Goal: Task Accomplishment & Management: Manage account settings

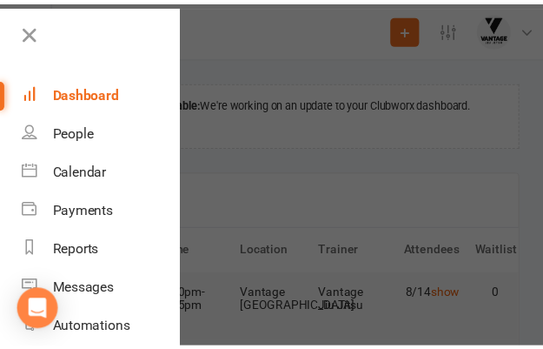
scroll to position [335, 0]
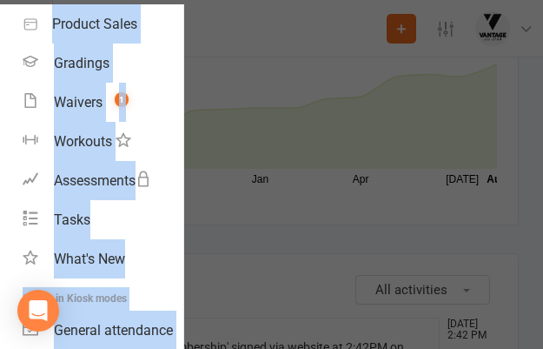
scroll to position [1966, 0]
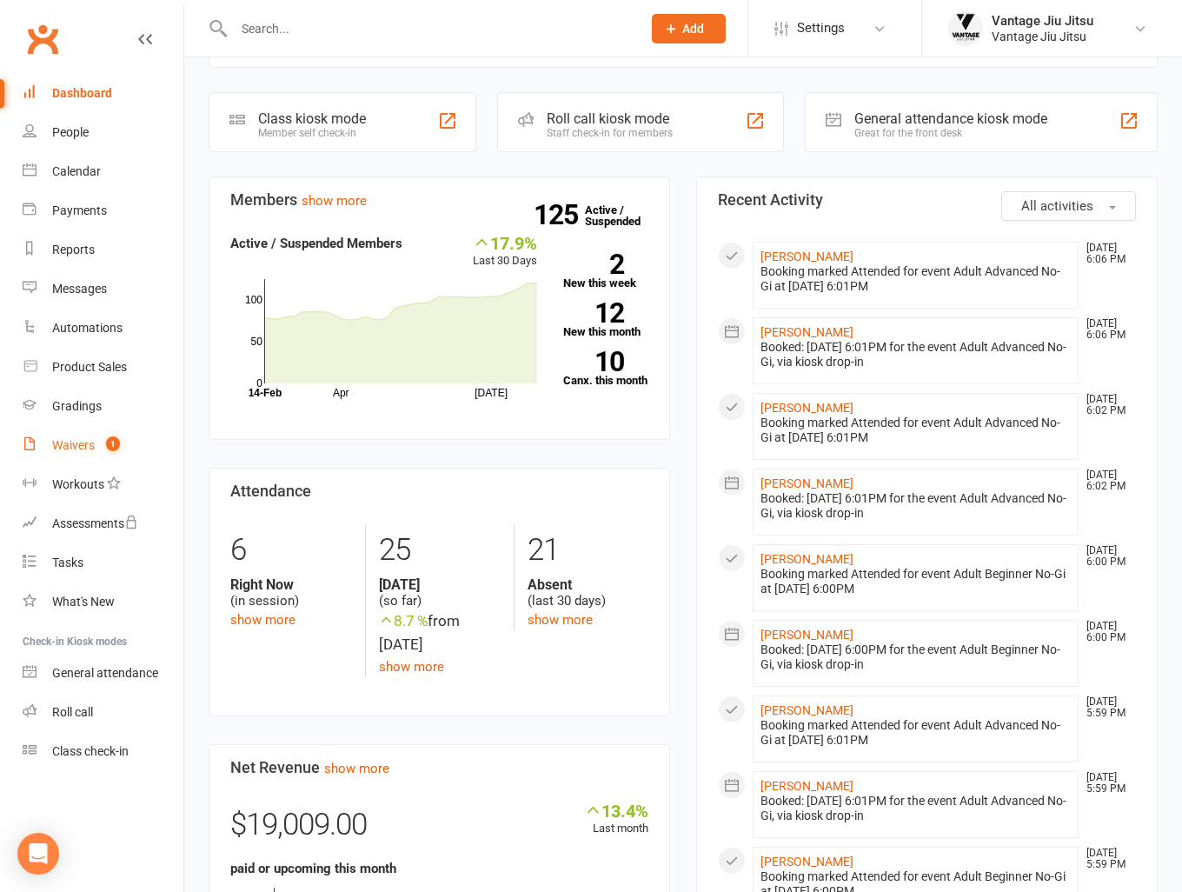
click at [83, 349] on div "Waivers" at bounding box center [73, 445] width 43 height 14
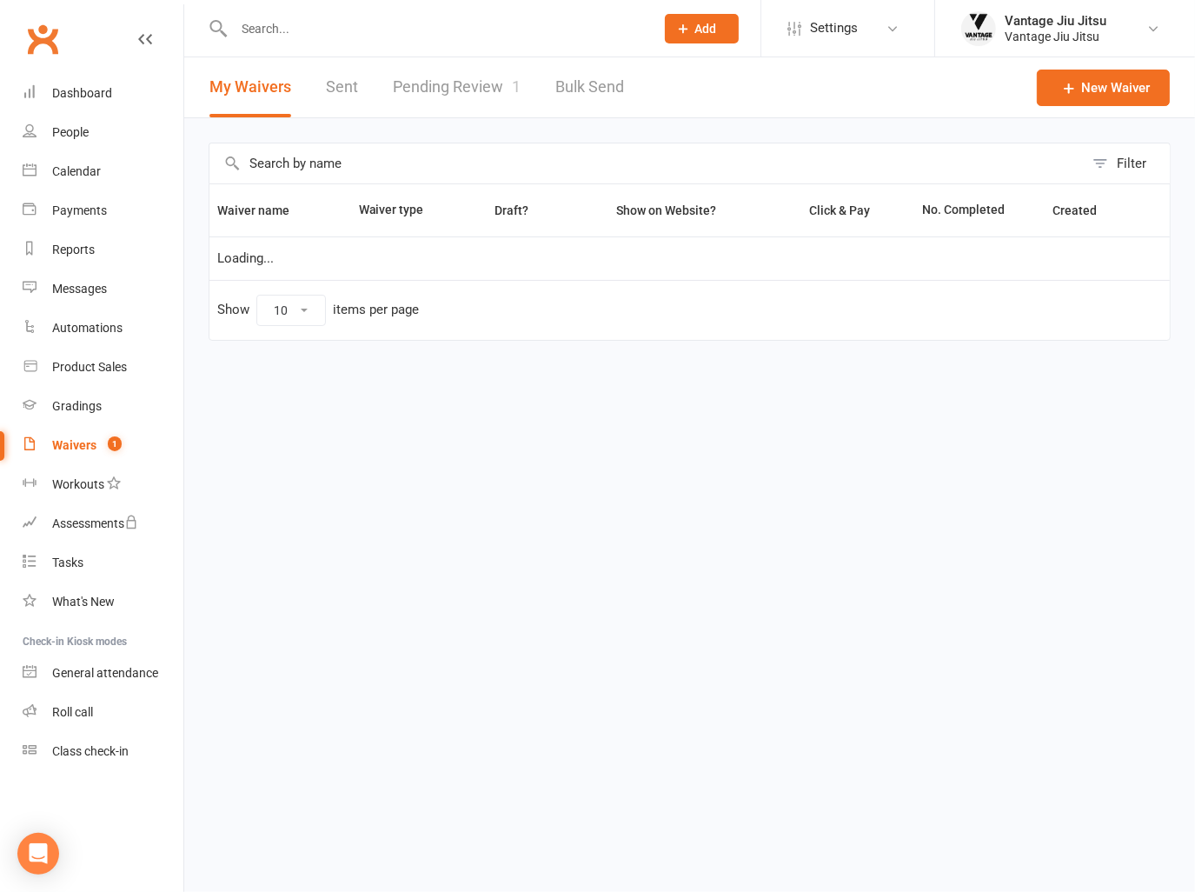
click at [481, 79] on link "Pending Review 1" at bounding box center [457, 87] width 128 height 60
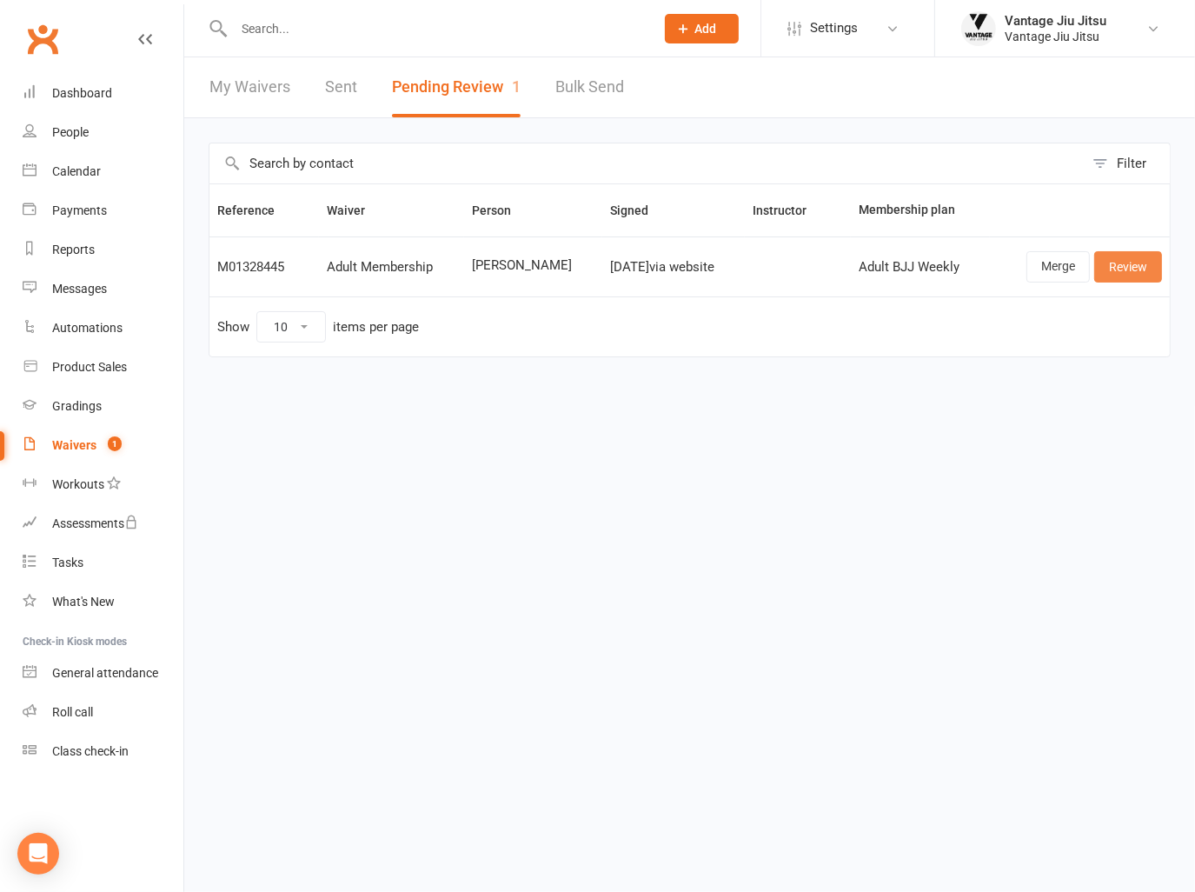
click at [544, 268] on link "Review" at bounding box center [1129, 266] width 68 height 31
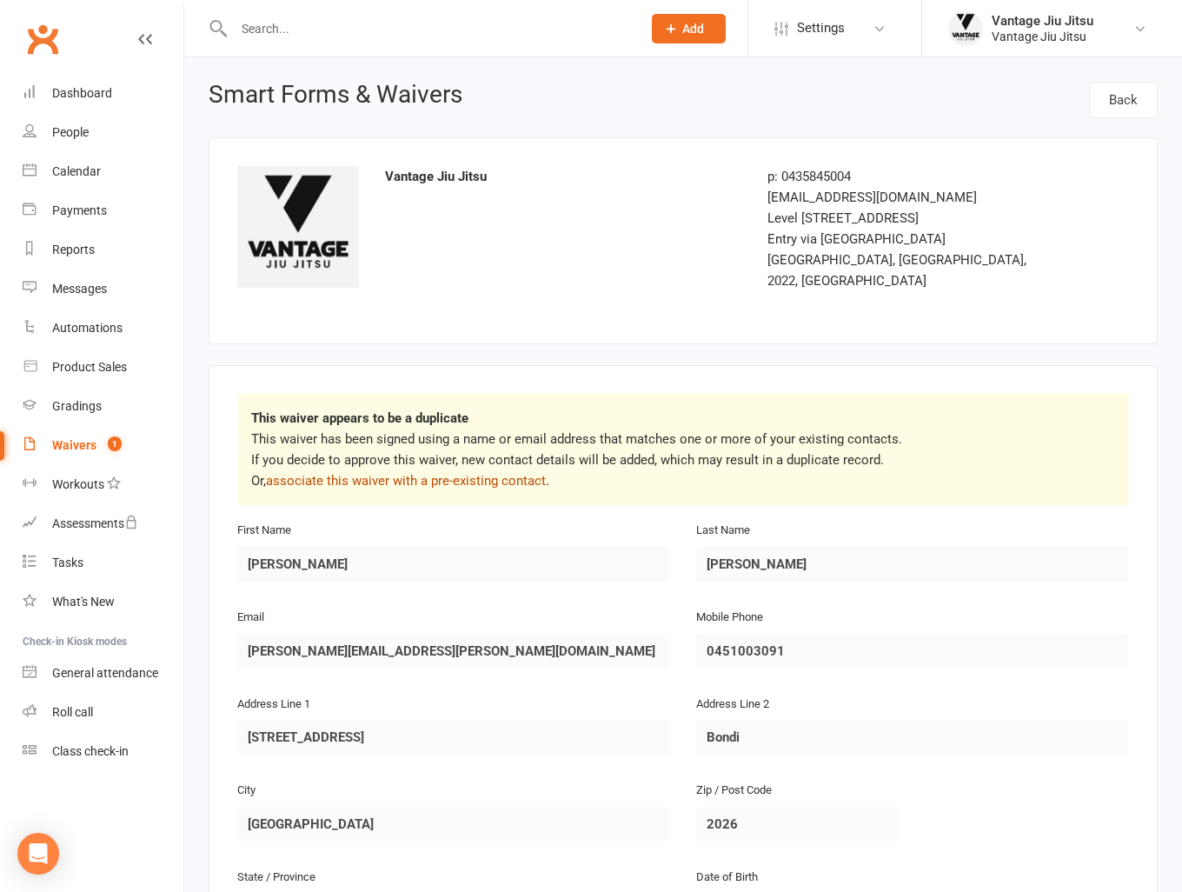
click at [442, 349] on link "associate this waiver with a pre-existing contact" at bounding box center [406, 481] width 280 height 16
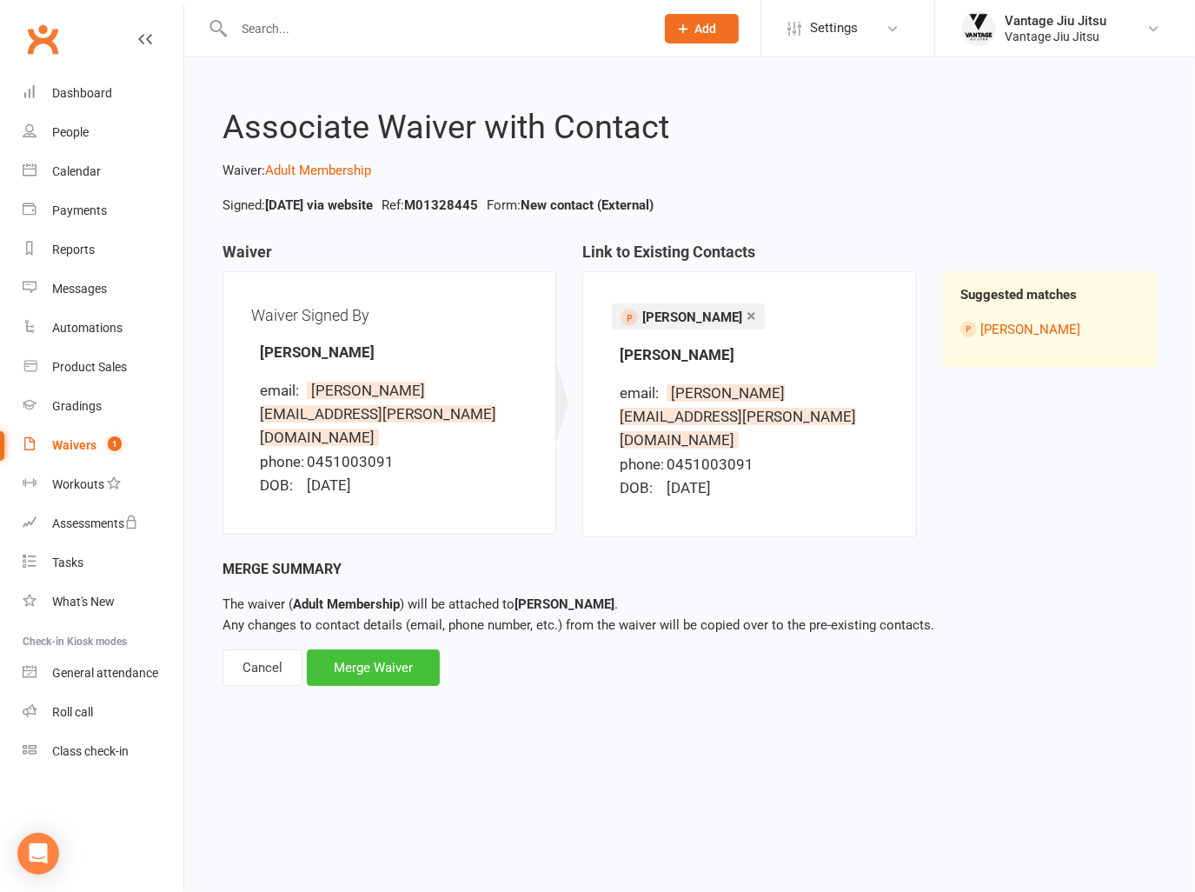
click at [381, 349] on div "Merge Waiver" at bounding box center [373, 667] width 133 height 37
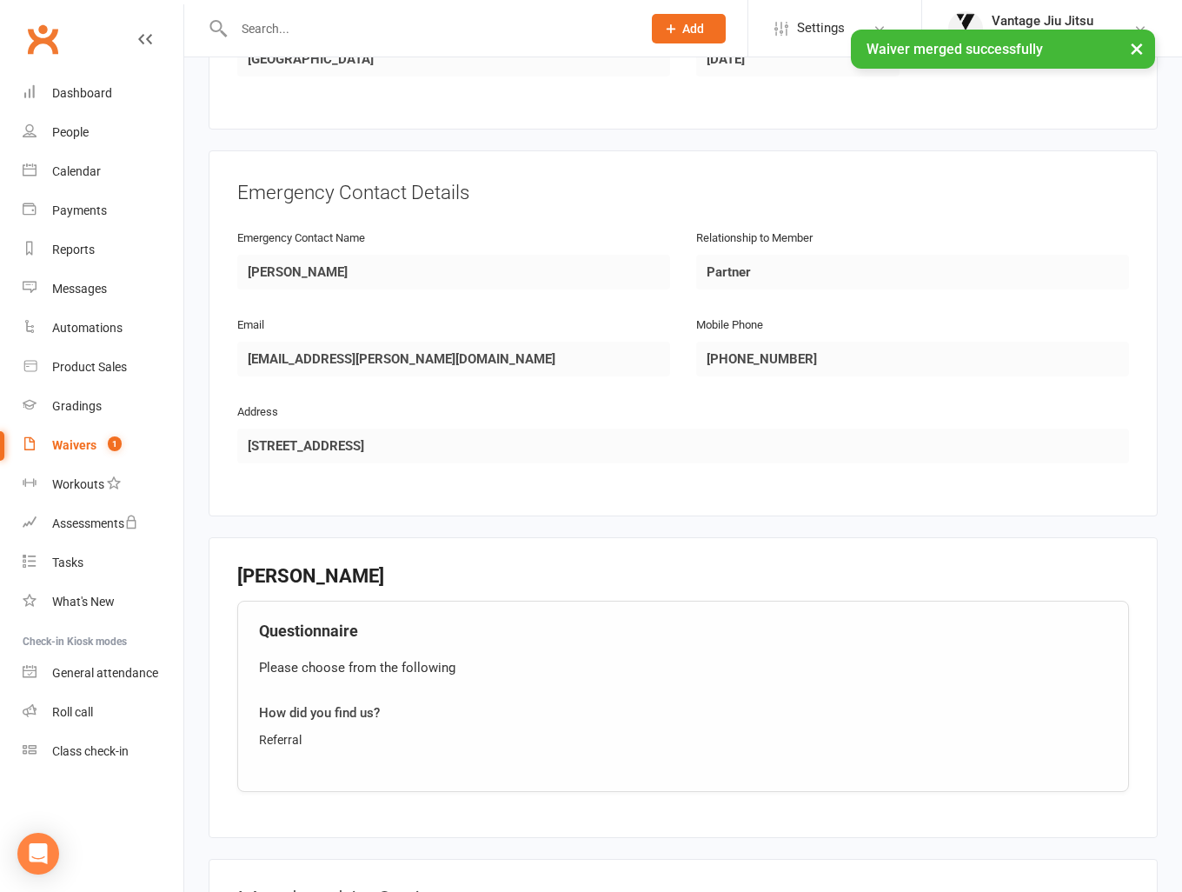
scroll to position [1130, 0]
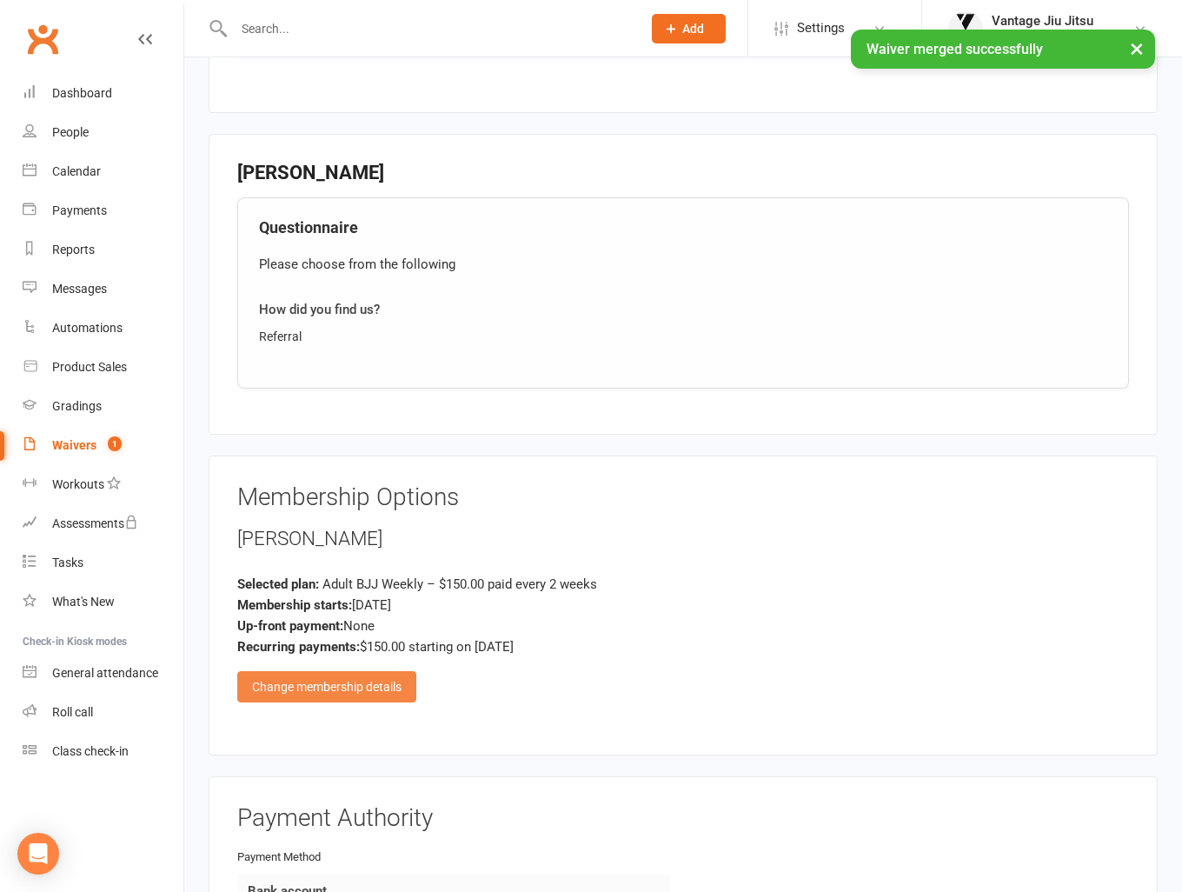
click at [382, 349] on div "Change membership details" at bounding box center [326, 686] width 179 height 31
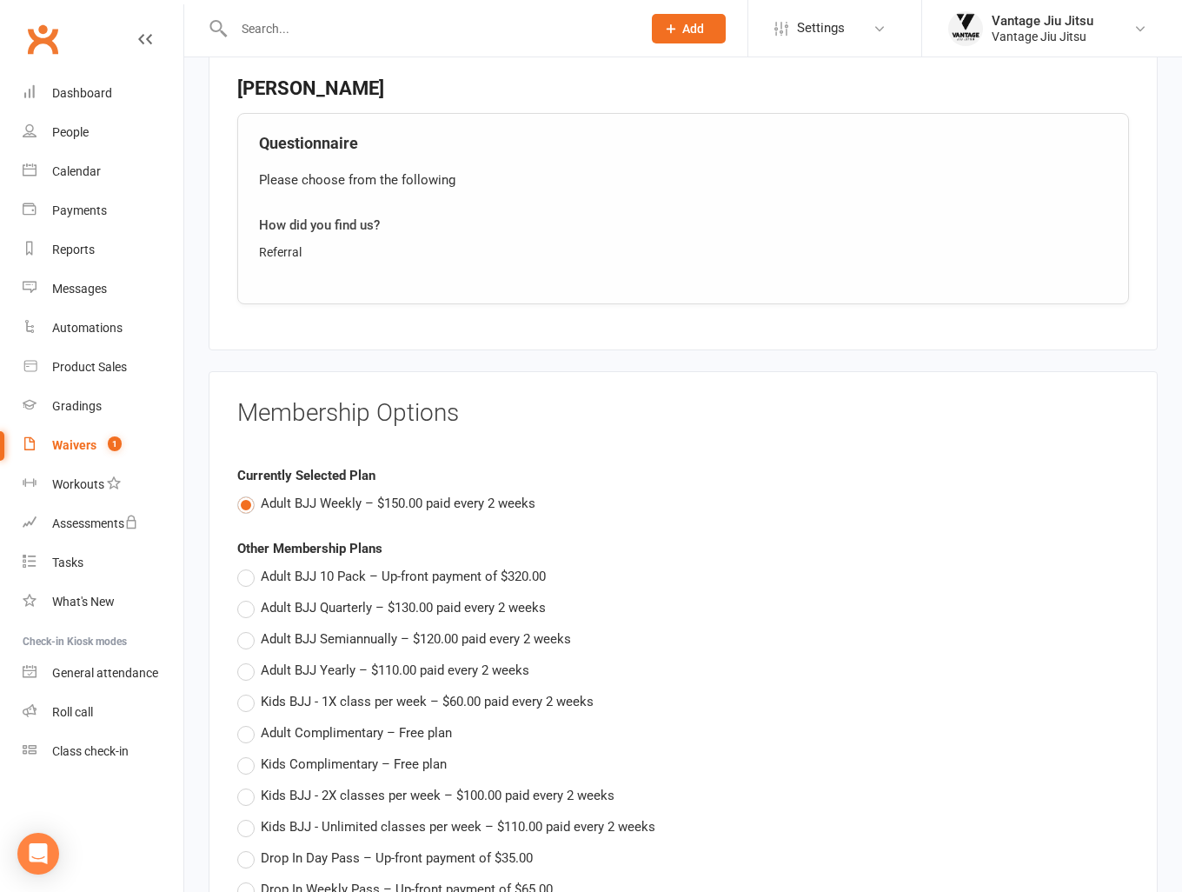
scroll to position [1217, 0]
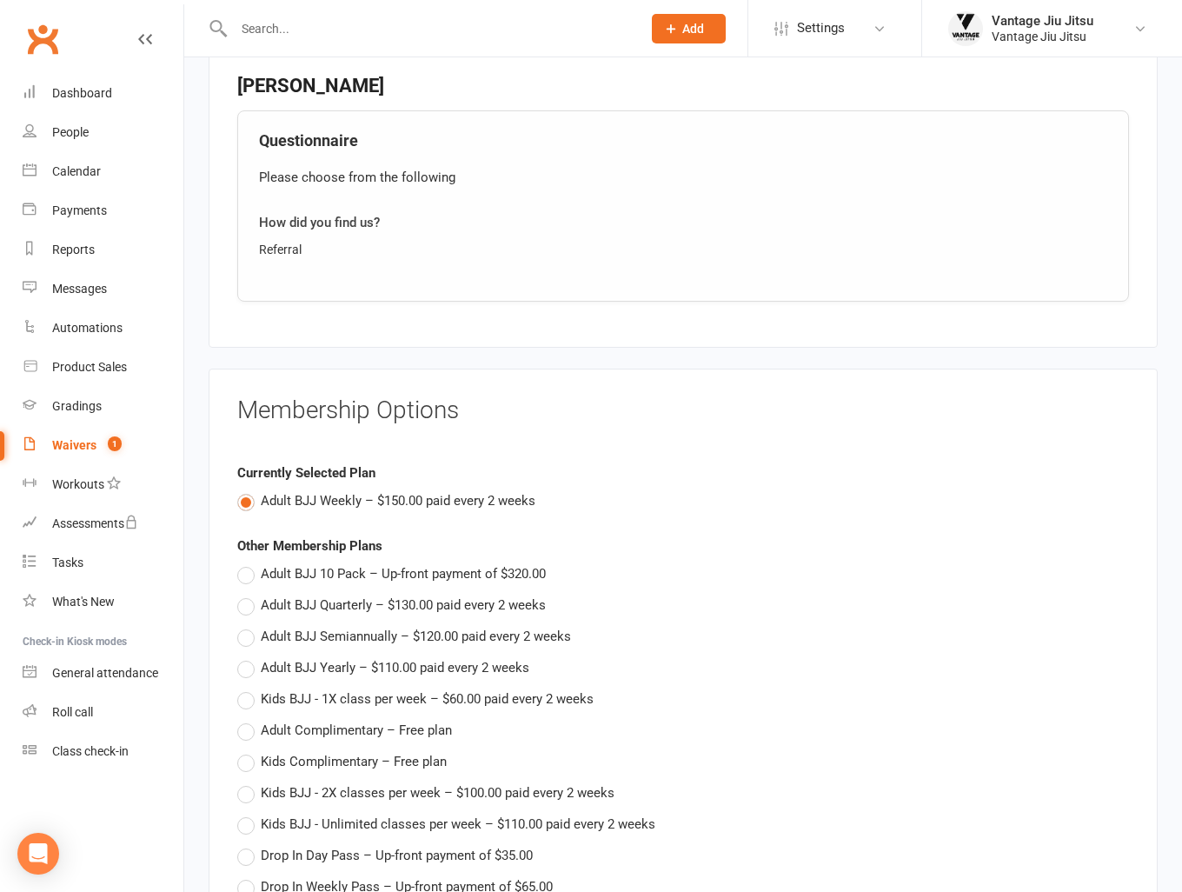
click at [241, 349] on label "Adult BJJ Semiannually – $120.00 paid every 2 weeks" at bounding box center [404, 636] width 334 height 21
click at [241, 349] on input "Adult BJJ Semiannually – $120.00 paid every 2 weeks" at bounding box center [242, 626] width 11 height 0
type input "Adult BJJ Semiannually"
type input "120"
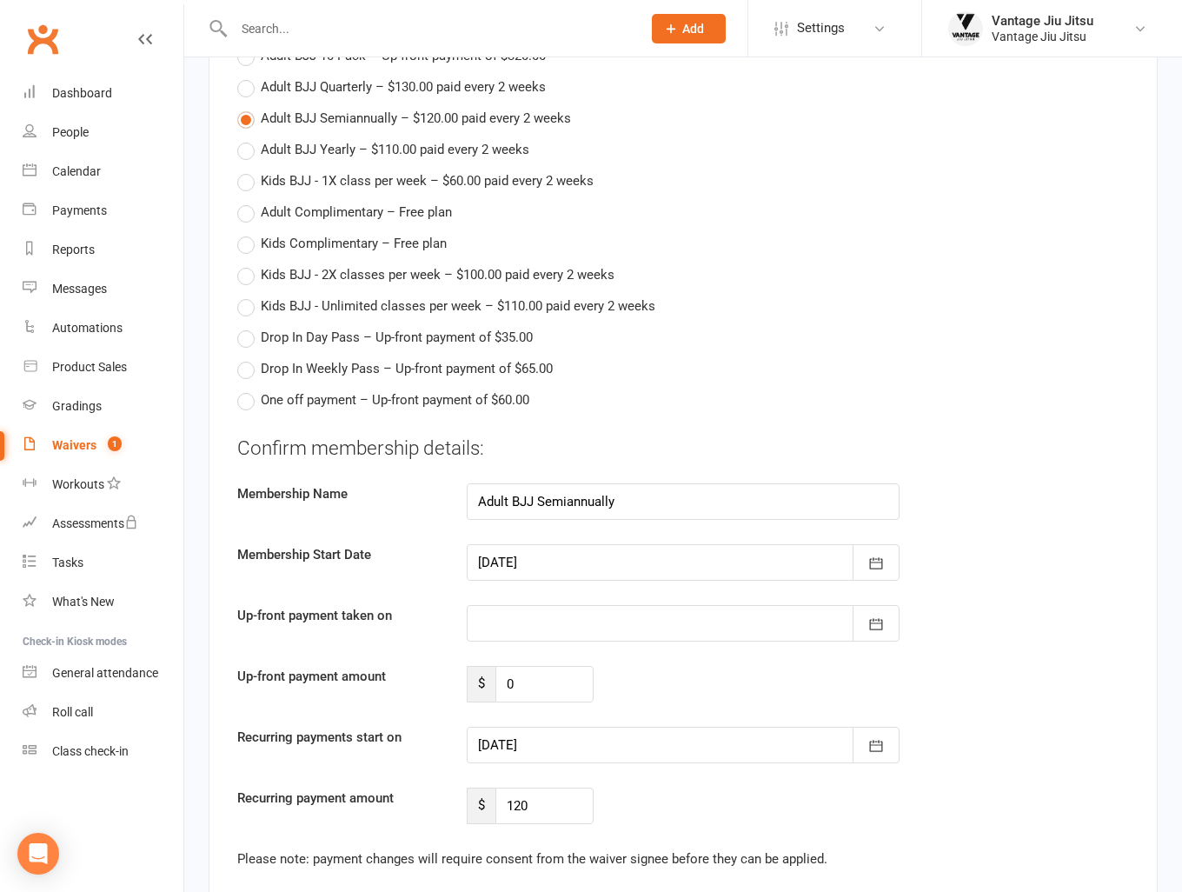
scroll to position [1739, 0]
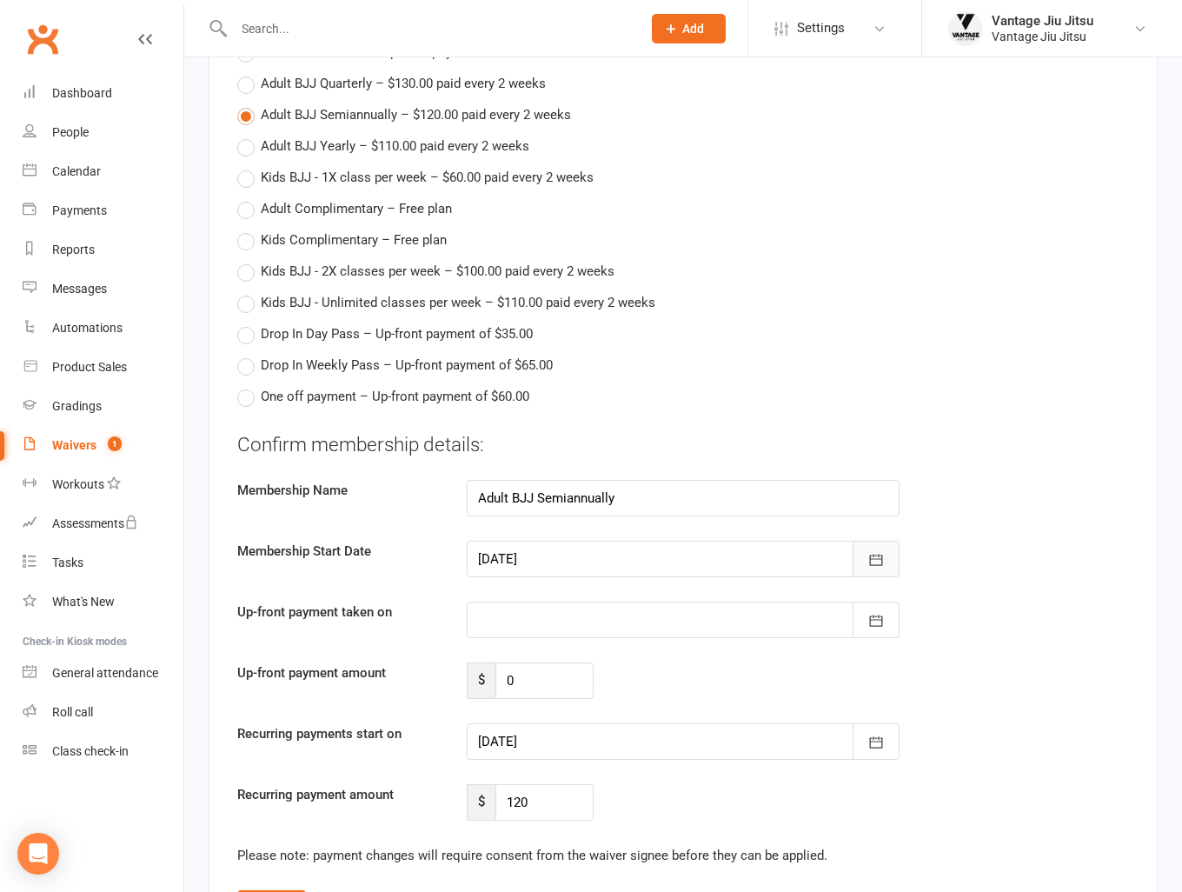
click at [544, 349] on icon "button" at bounding box center [876, 559] width 17 height 17
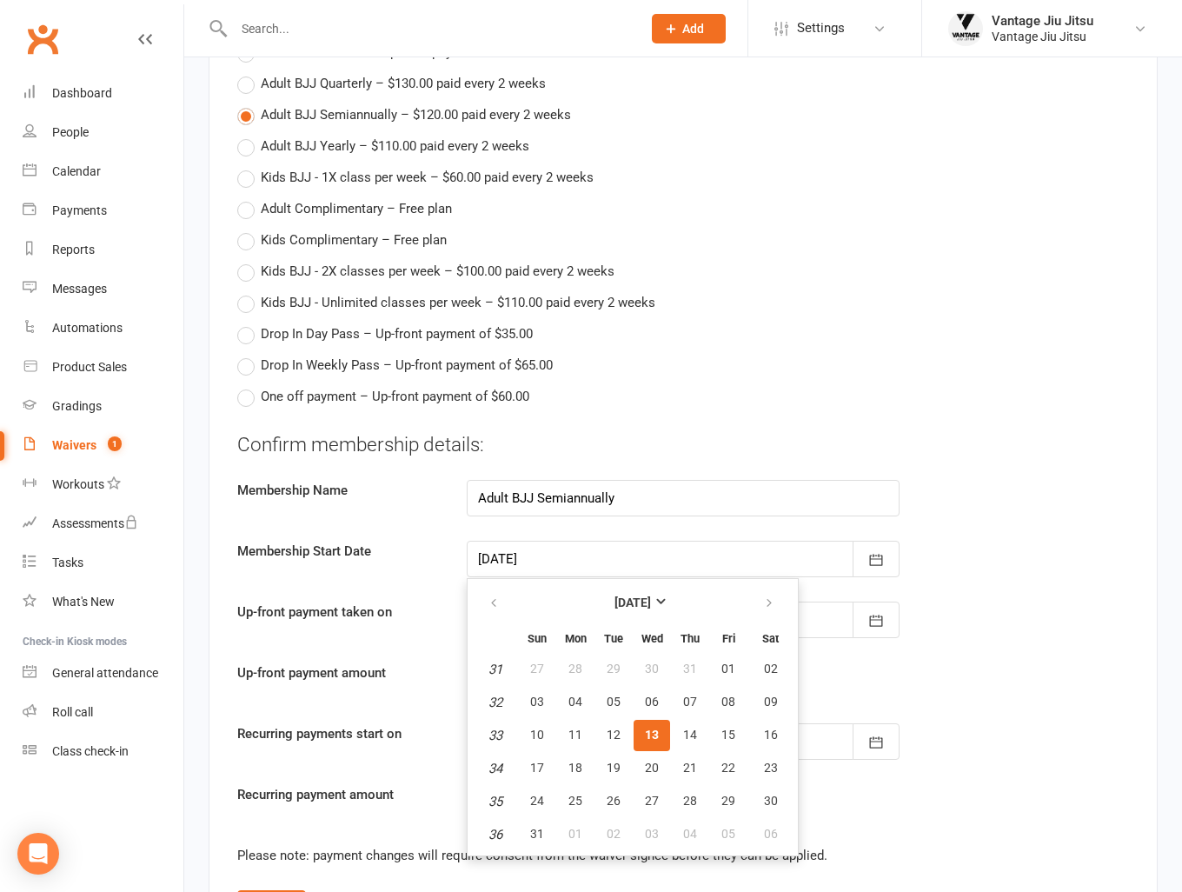
click at [544, 349] on div "Membership Name Adult BJJ Semiannually" at bounding box center [683, 498] width 918 height 37
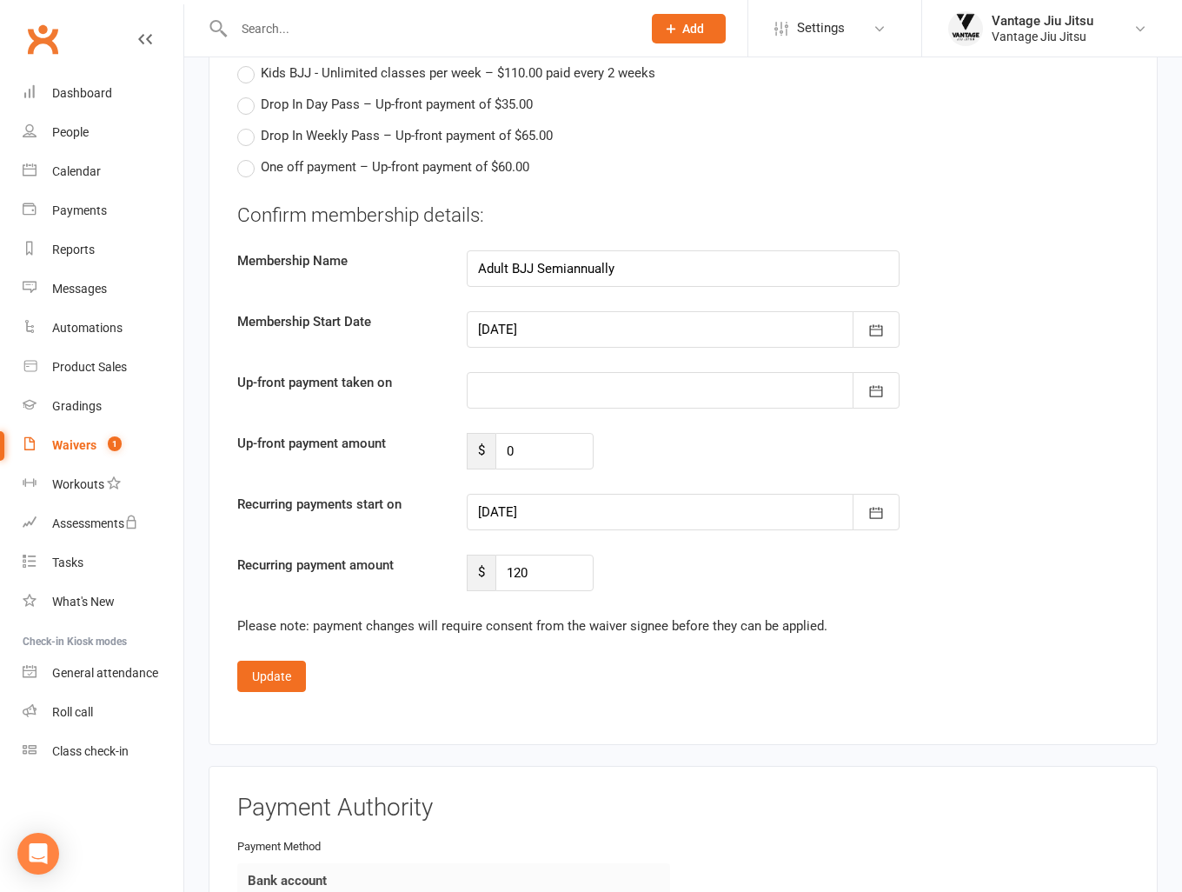
scroll to position [2000, 0]
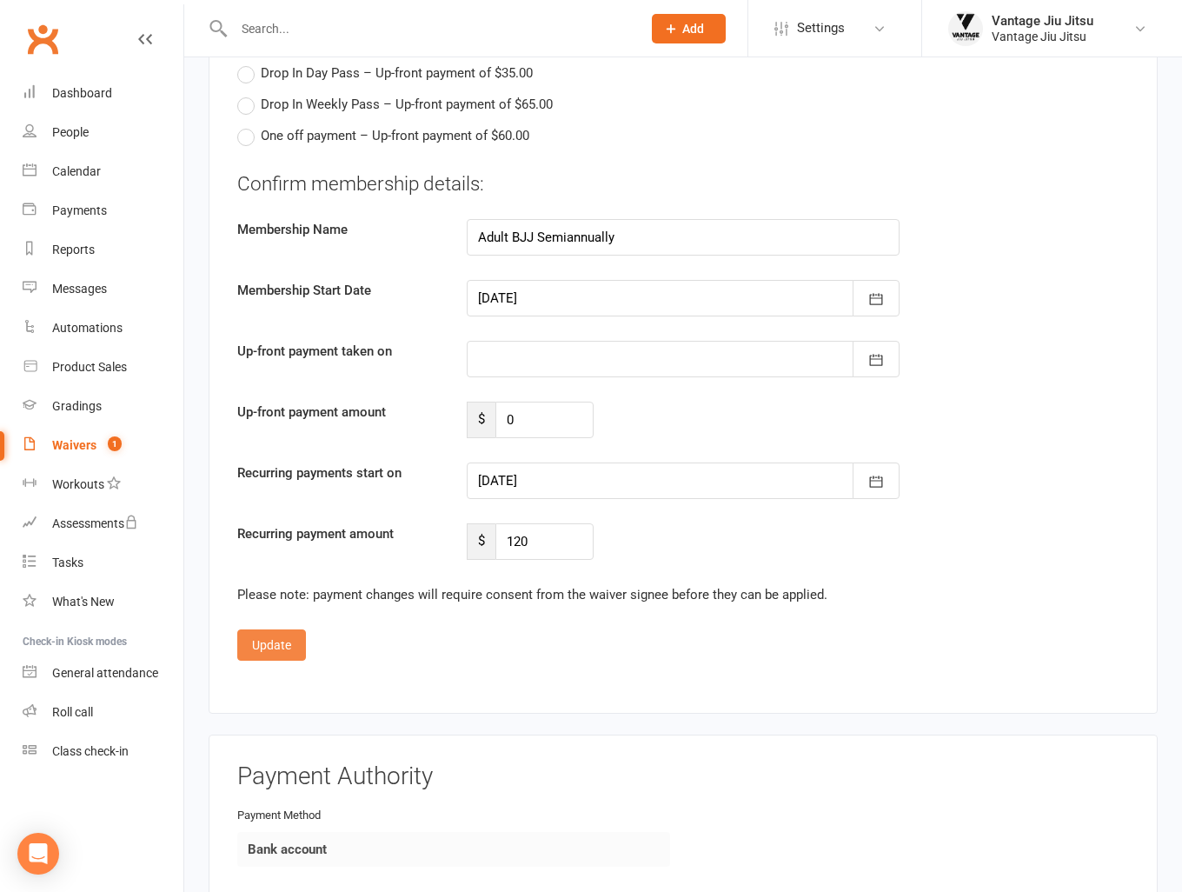
click at [283, 349] on button "Update" at bounding box center [271, 644] width 69 height 31
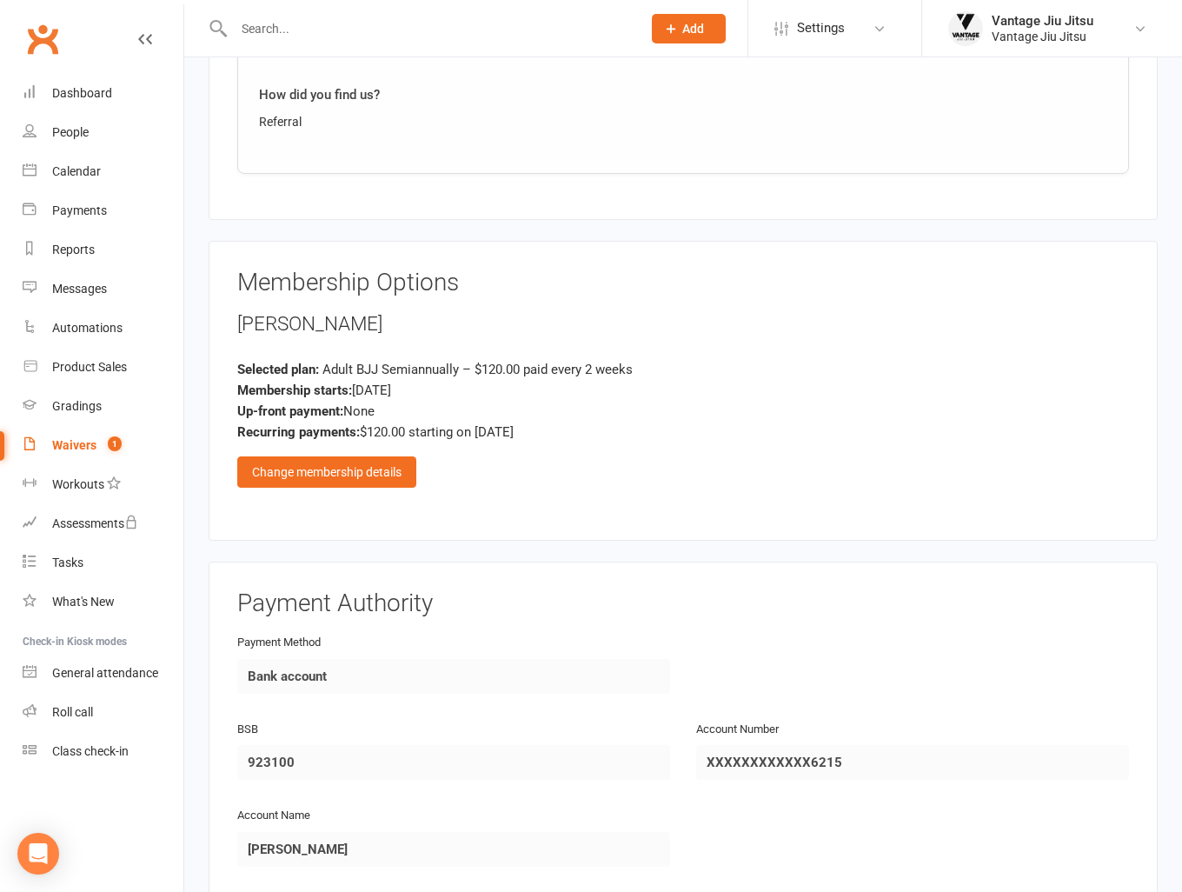
scroll to position [1693, 0]
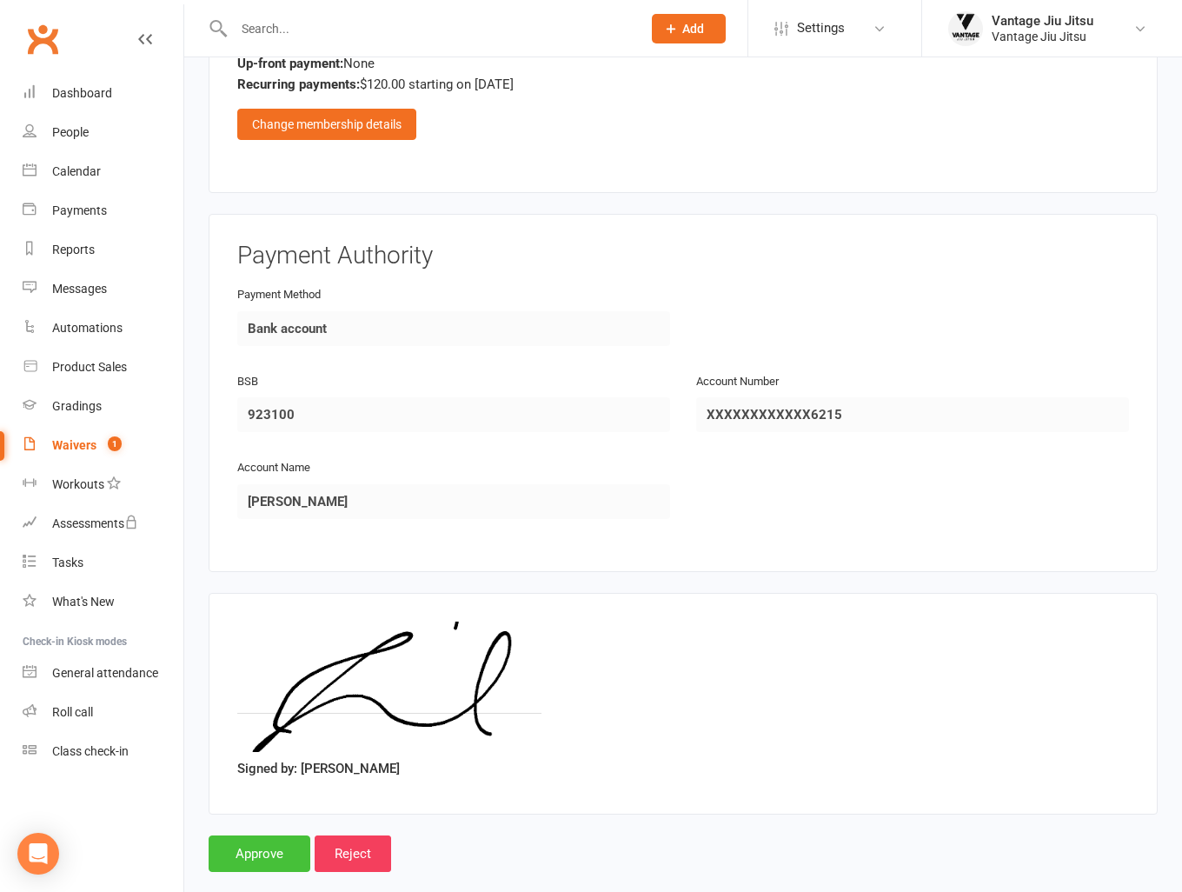
click at [263, 349] on input "Approve" at bounding box center [260, 854] width 102 height 37
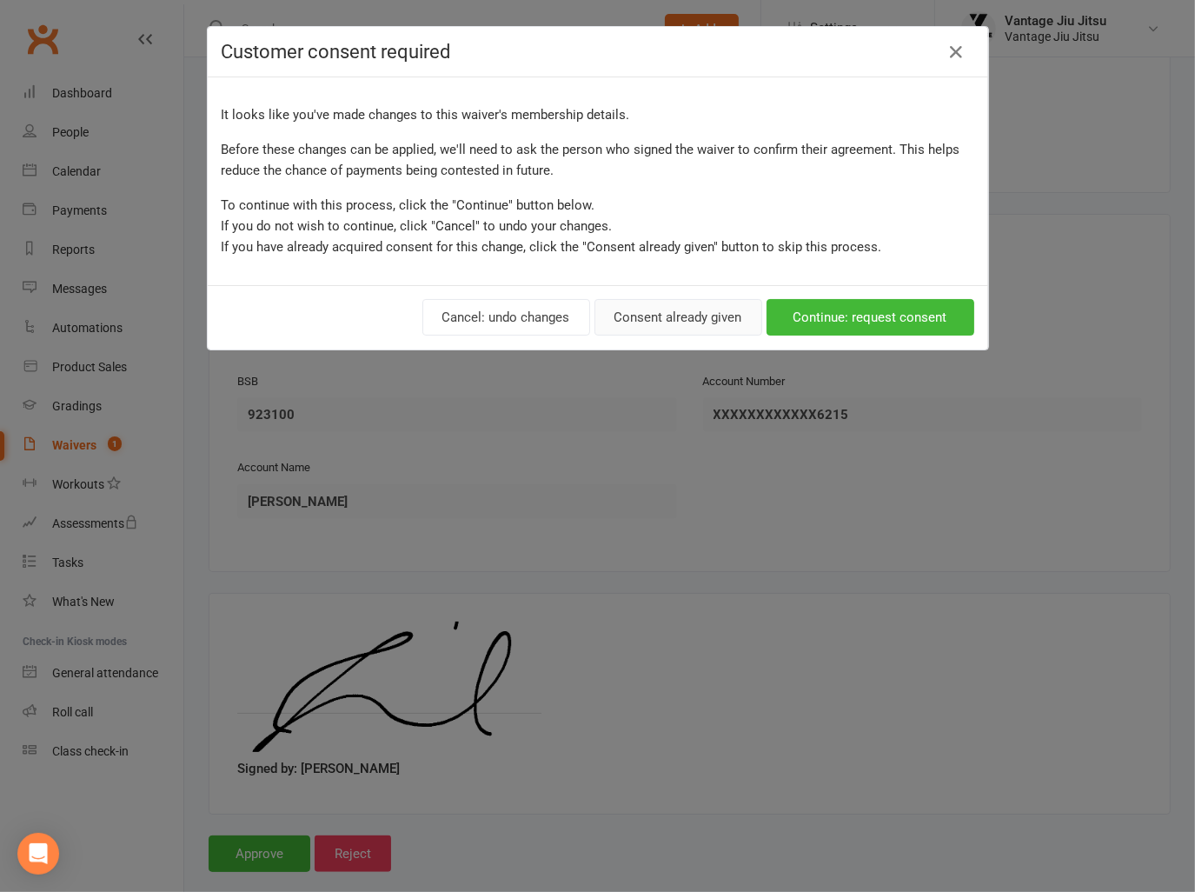
click at [544, 320] on button "Consent already given" at bounding box center [679, 317] width 168 height 37
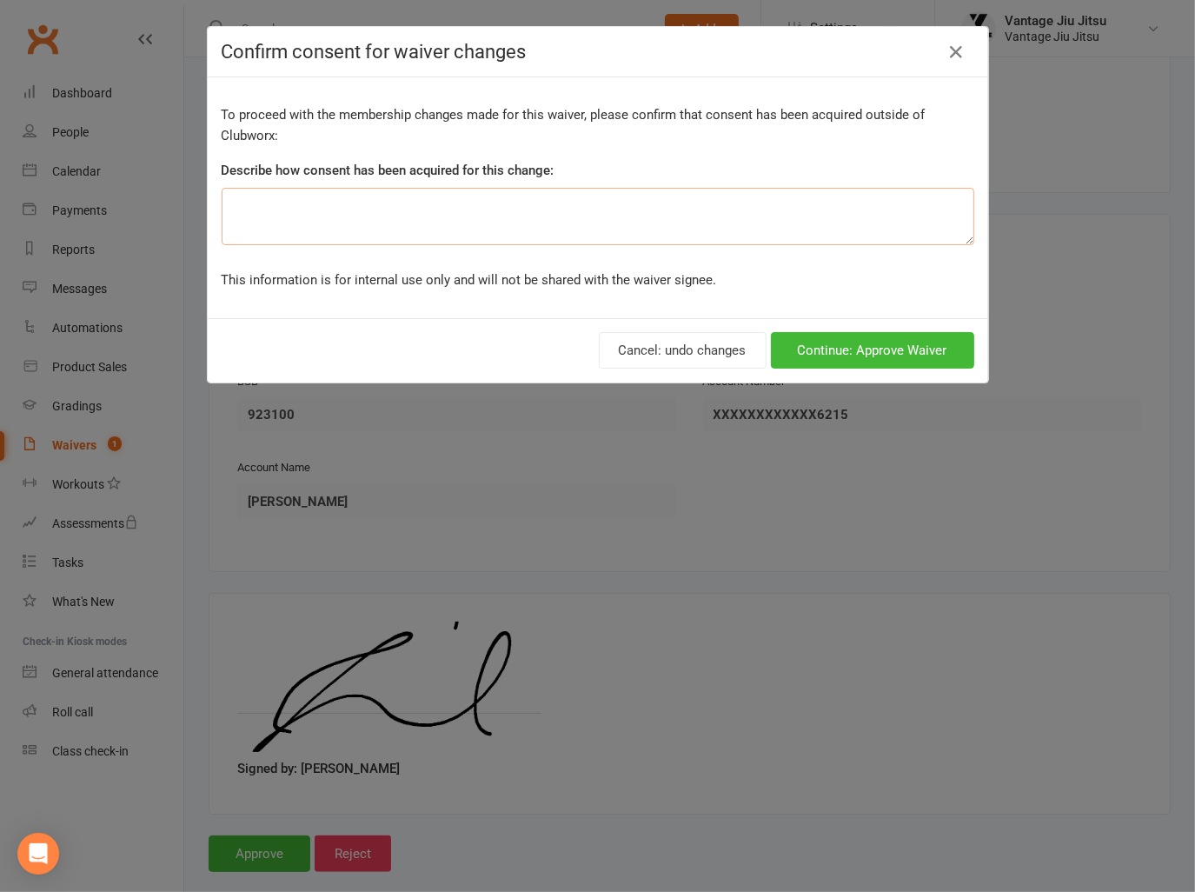
click at [508, 210] on textarea at bounding box center [598, 216] width 753 height 57
type textarea "."
click at [544, 349] on button "Continue: Approve Waiver" at bounding box center [872, 350] width 203 height 37
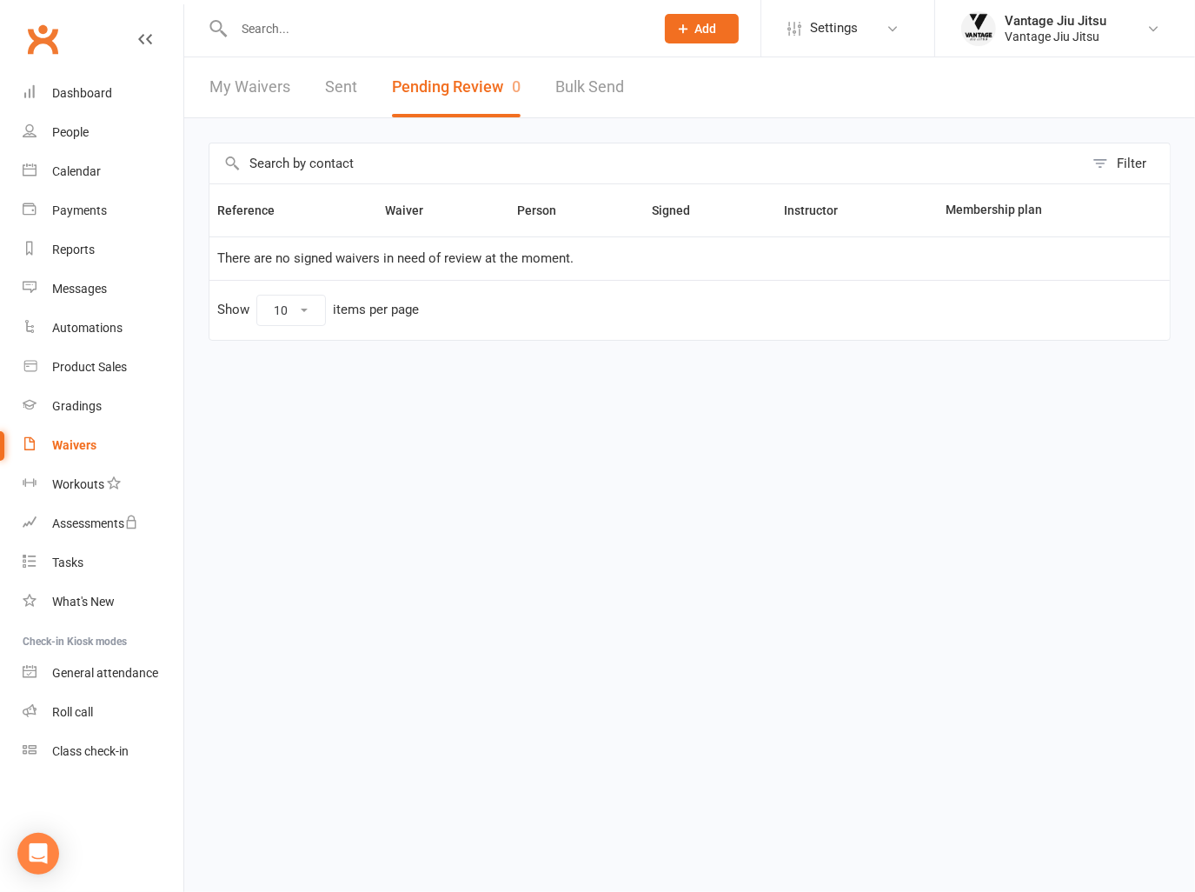
click at [43, 40] on link "Clubworx" at bounding box center [42, 38] width 43 height 43
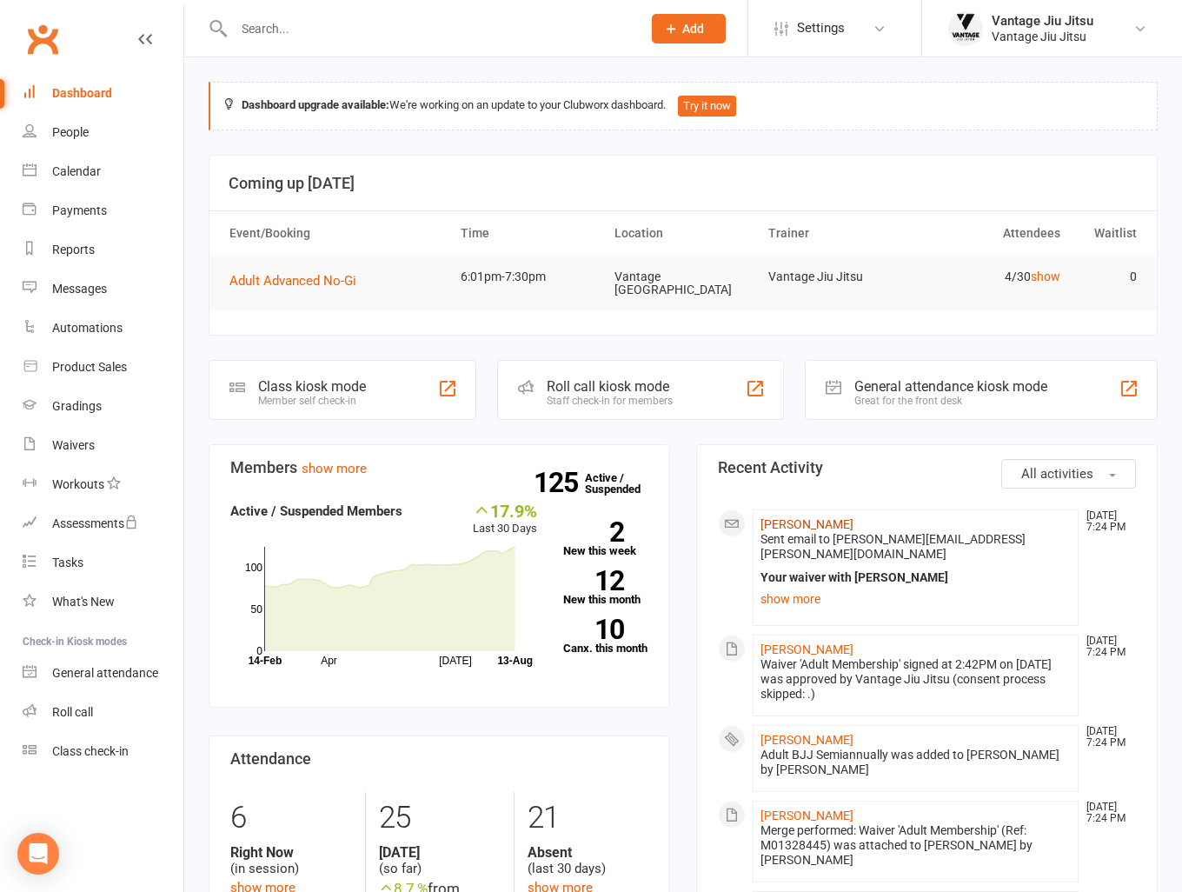
click at [809, 517] on link "[PERSON_NAME]" at bounding box center [807, 524] width 93 height 14
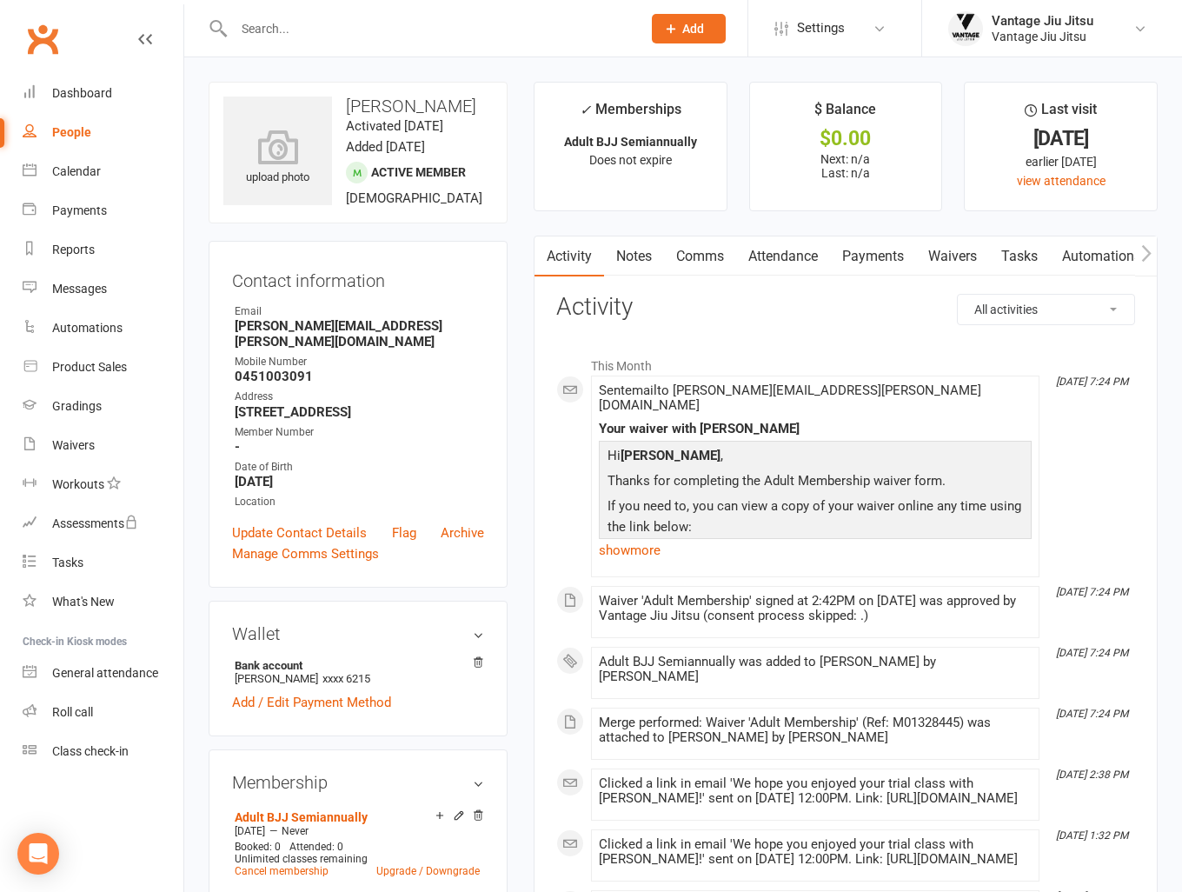
click at [696, 263] on link "Comms" at bounding box center [700, 256] width 72 height 40
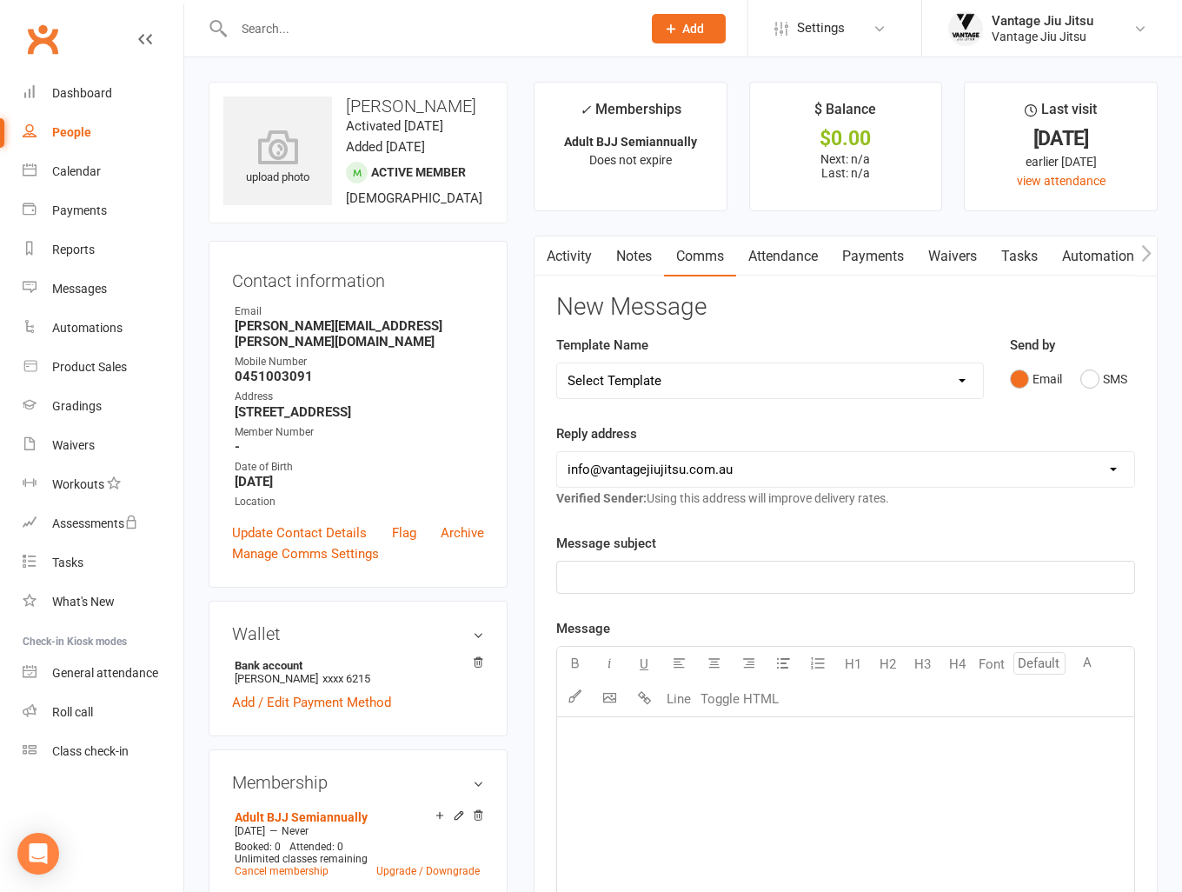
click at [741, 389] on select "Select Template [Email] Adult 14 day follow up [Email] Adult 7 day follow up [E…" at bounding box center [770, 380] width 426 height 35
select select "16"
click at [557, 363] on select "Select Template [Email] Adult 14 day follow up [Email] Adult 7 day follow up [E…" at bounding box center [770, 380] width 426 height 35
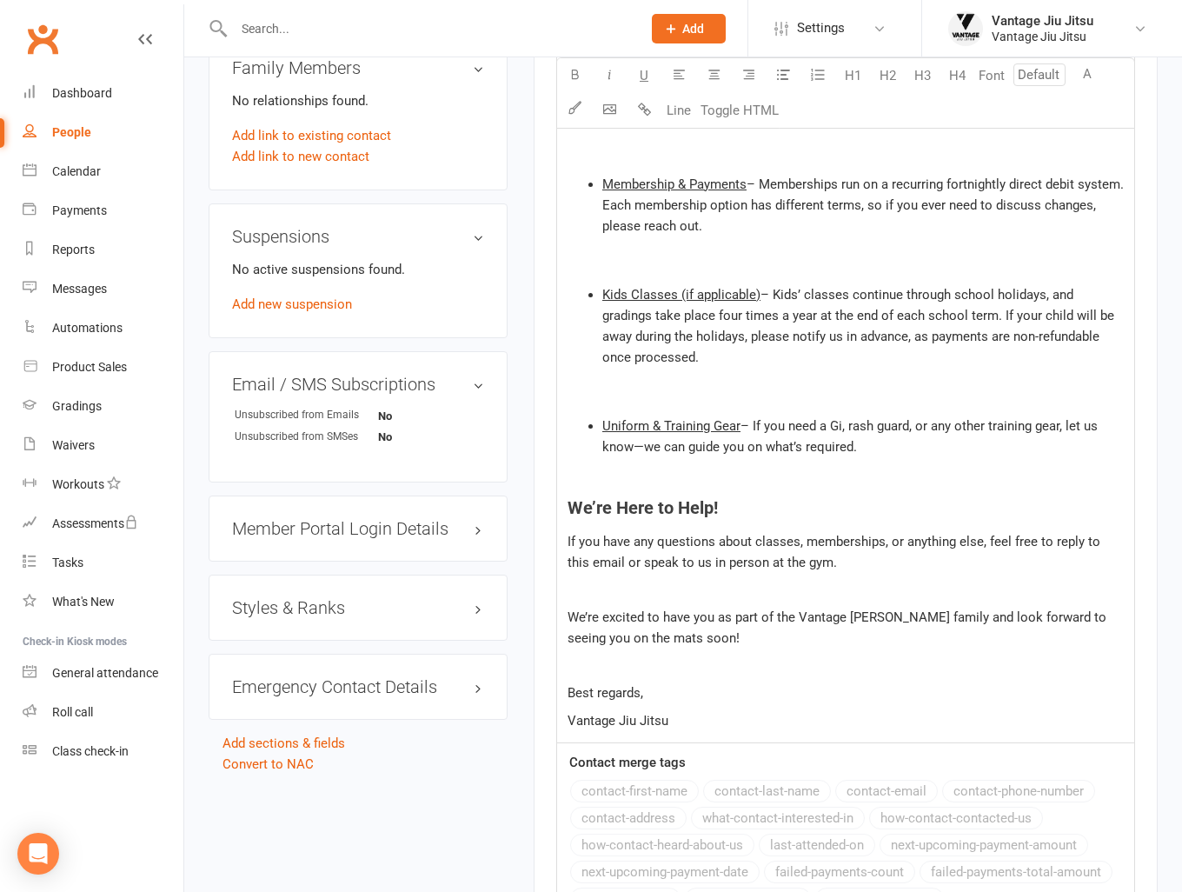
scroll to position [1215, 0]
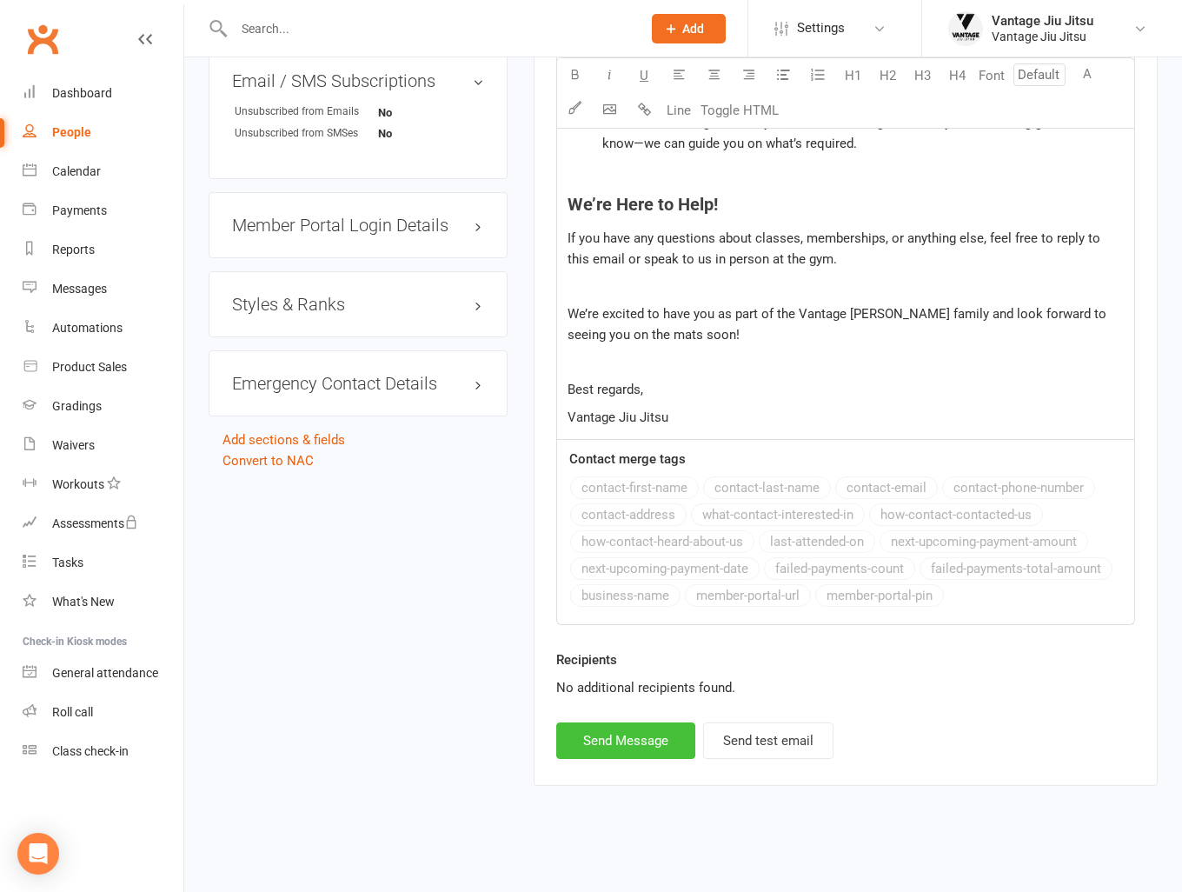
click at [638, 735] on button "Send Message" at bounding box center [625, 740] width 139 height 37
select select
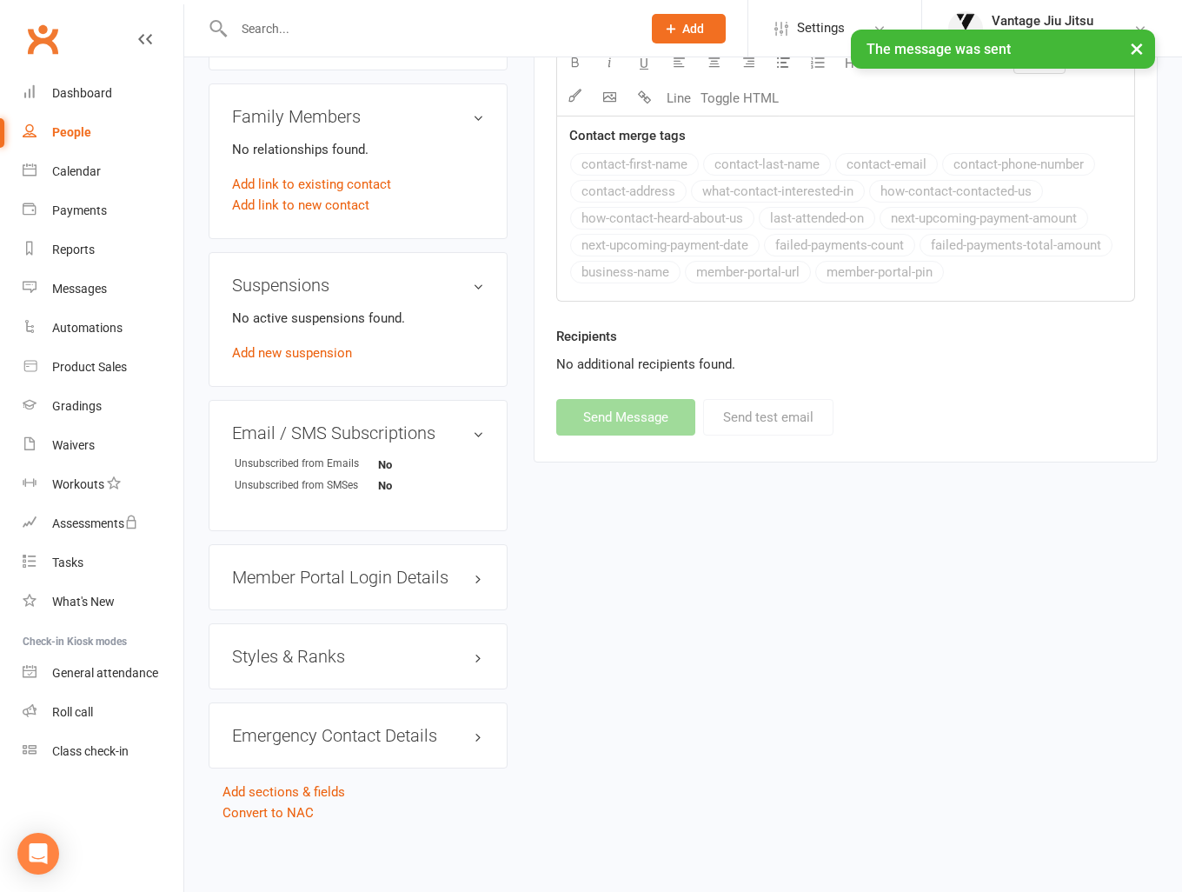
click at [323, 657] on h3 "Styles & Ranks" at bounding box center [358, 656] width 252 height 19
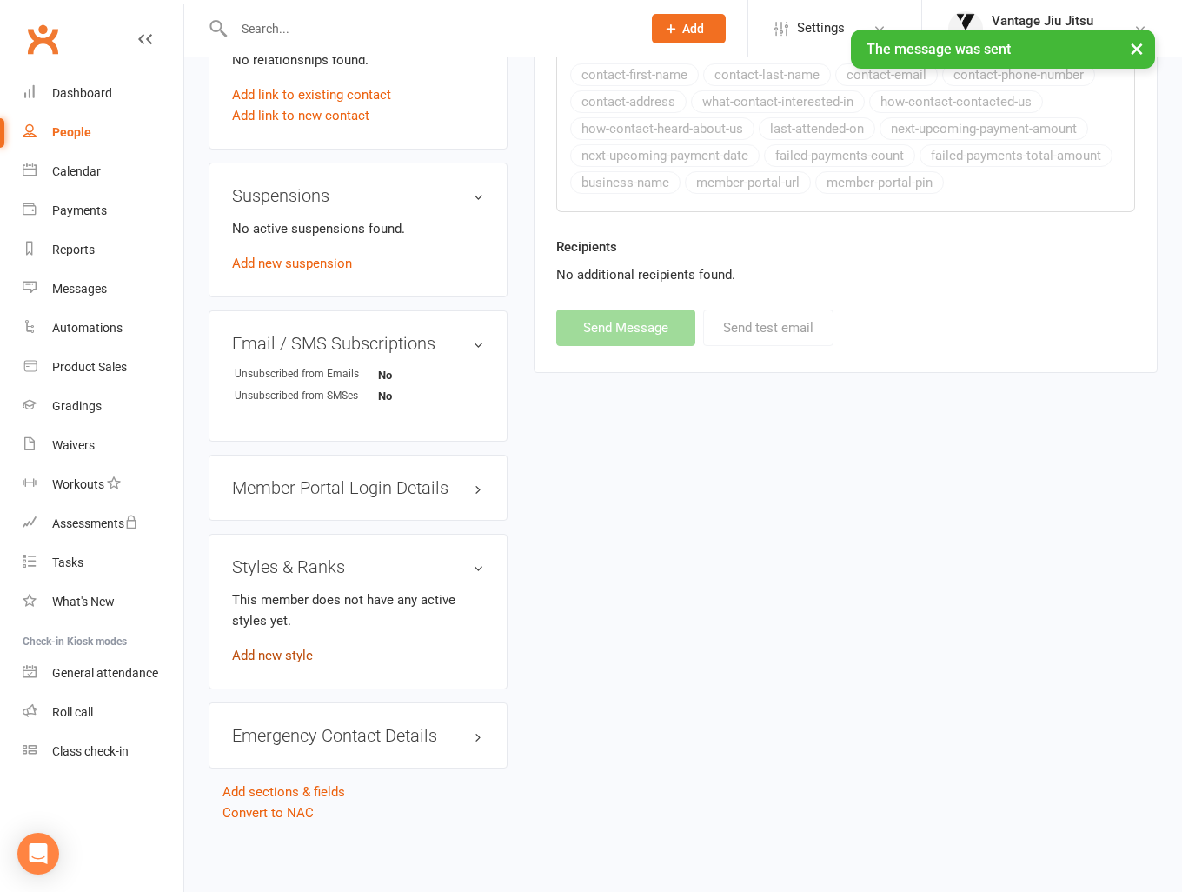
click at [264, 655] on link "Add new style" at bounding box center [272, 656] width 81 height 16
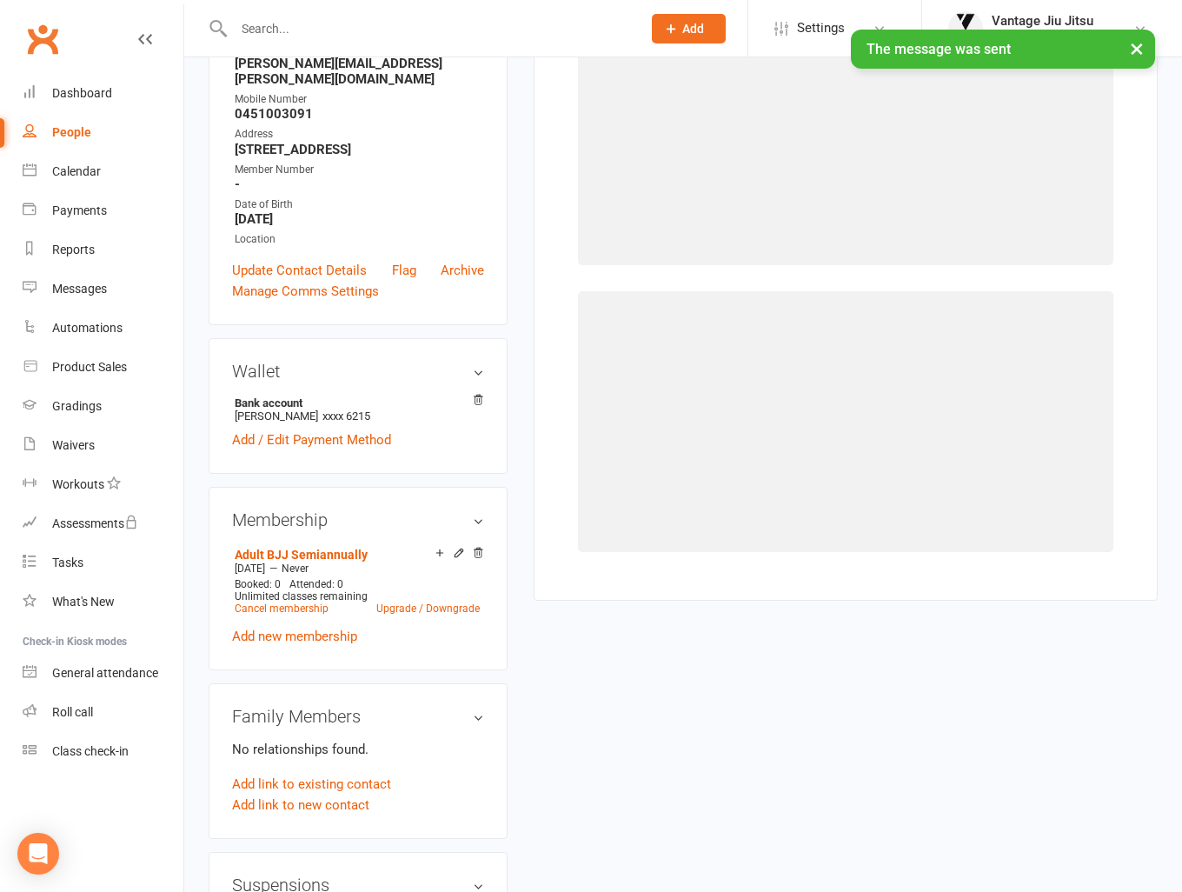
scroll to position [149, 0]
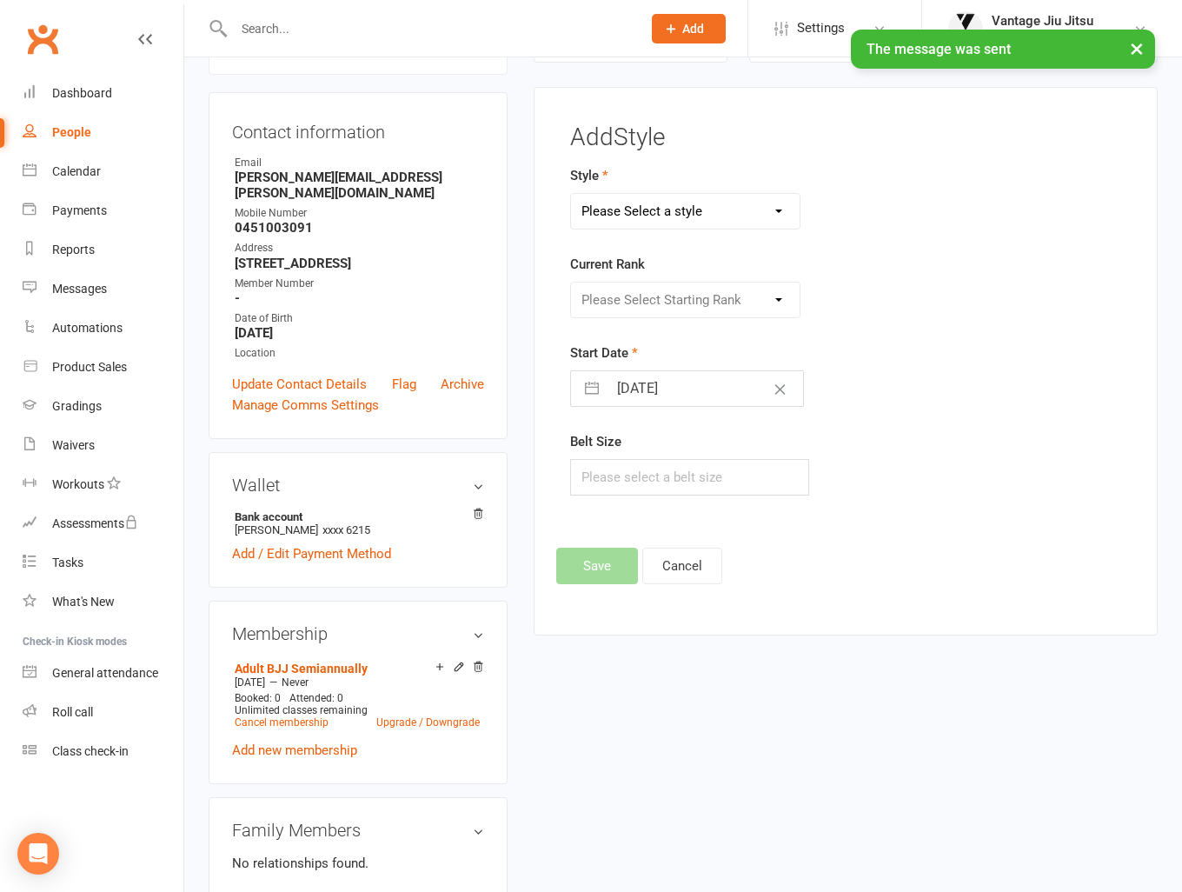
click at [665, 216] on select "Please Select a style Adult BJJ Kids BJJ" at bounding box center [685, 211] width 229 height 35
select select "1496"
click at [571, 194] on select "Please Select a style Adult BJJ Kids BJJ" at bounding box center [685, 211] width 229 height 35
click at [638, 296] on select "Please Select Starting Rank White White 1st White 2nd White 3rd White 4th Blue …" at bounding box center [685, 300] width 229 height 35
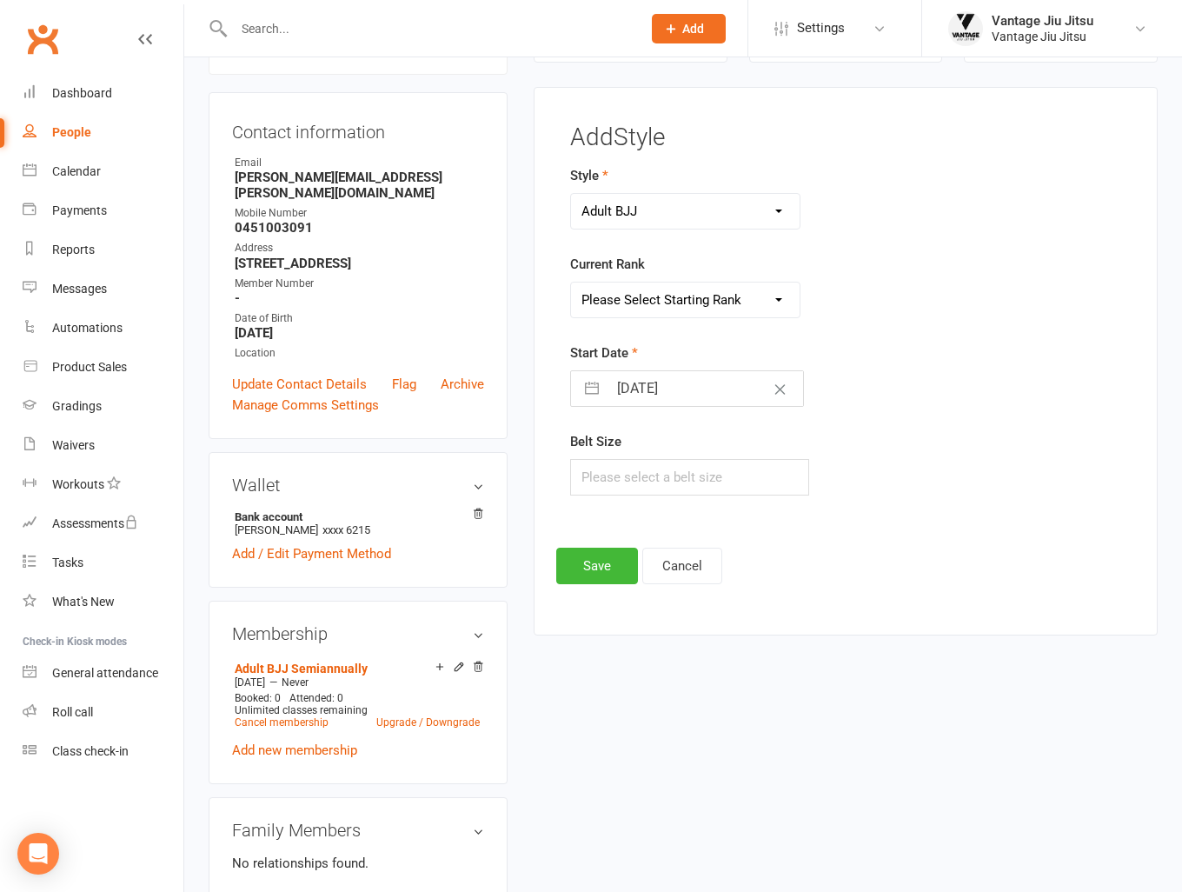
select select "14554"
click at [571, 283] on select "Please Select Starting Rank White White 1st White 2nd White 3rd White 4th Blue …" at bounding box center [685, 300] width 229 height 35
click at [604, 554] on button "Save" at bounding box center [597, 566] width 82 height 37
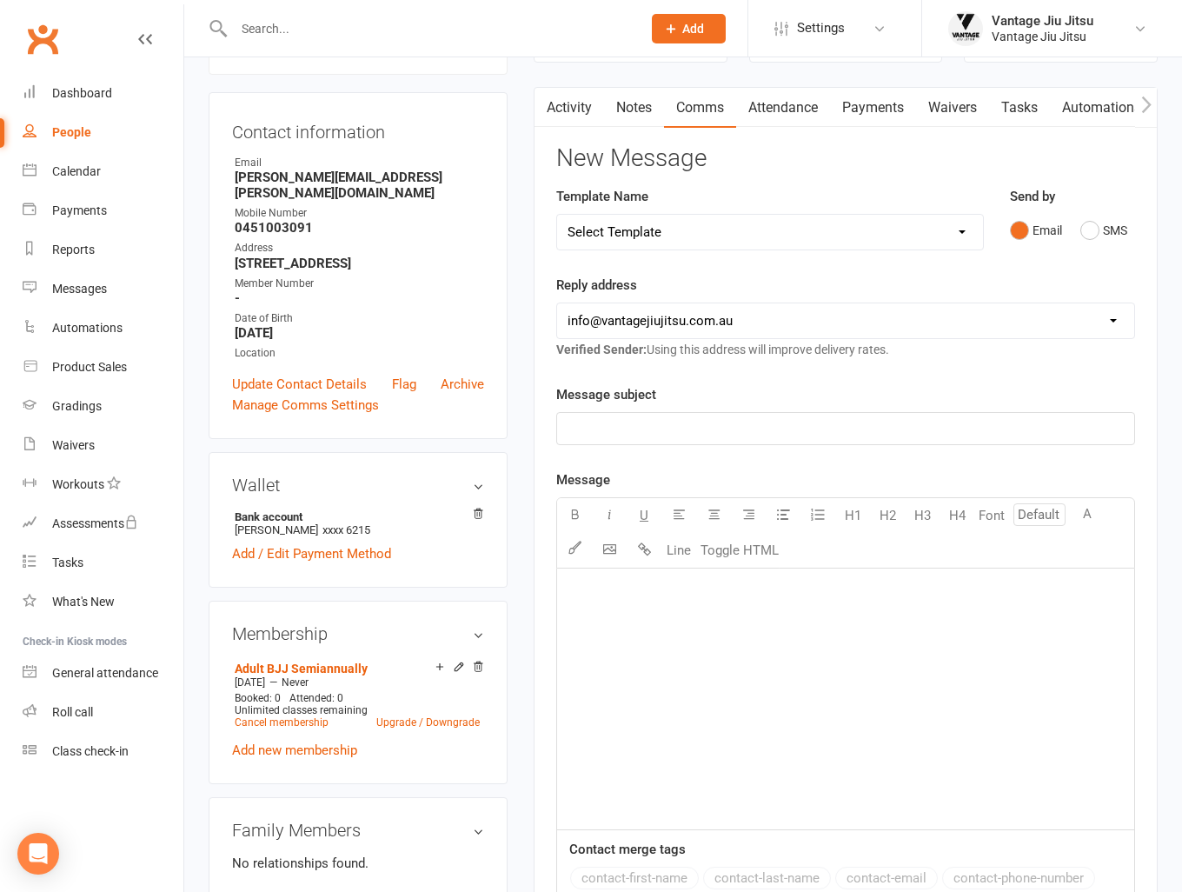
click at [41, 44] on link "Clubworx" at bounding box center [42, 38] width 43 height 43
